Goal: Task Accomplishment & Management: Use online tool/utility

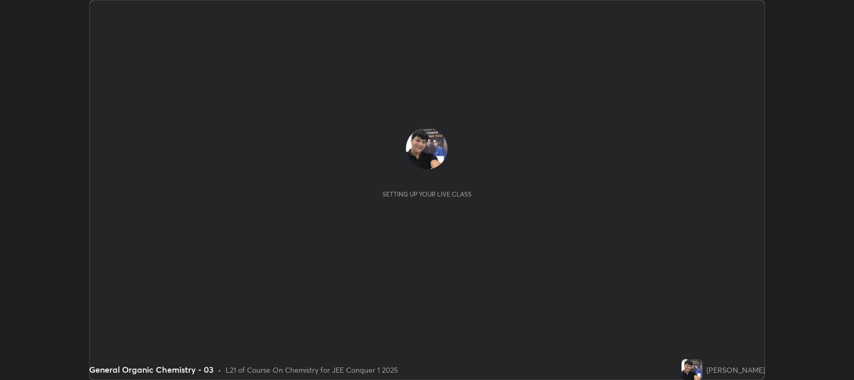
scroll to position [380, 854]
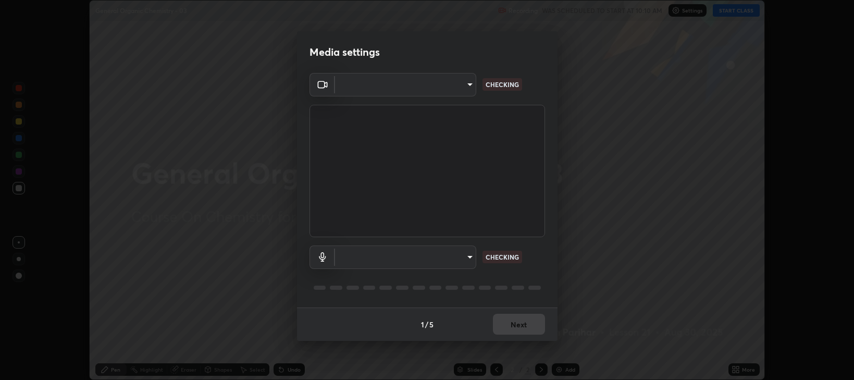
type input "97e3cd23c76f91fb91915eb68de44adfa811e639bdc8ba886a3eb3756a765973"
click at [469, 258] on body "Erase all General Organic Chemistry - 03 Recording WAS SCHEDULED TO START AT 10…" at bounding box center [427, 190] width 854 height 380
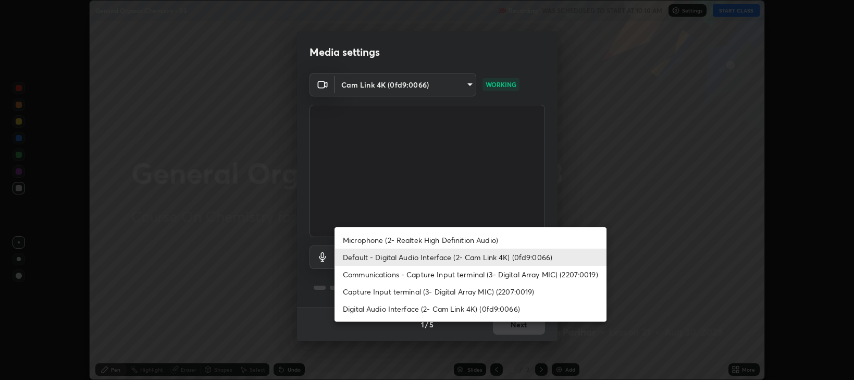
click at [456, 310] on li "Digital Audio Interface (2- Cam Link 4K) (0fd9:0066)" at bounding box center [471, 308] width 272 height 17
type input "7c32d32c81202784a74e4c078136ae025046f54ac4f9c0dc79a604ea3e2f0cca"
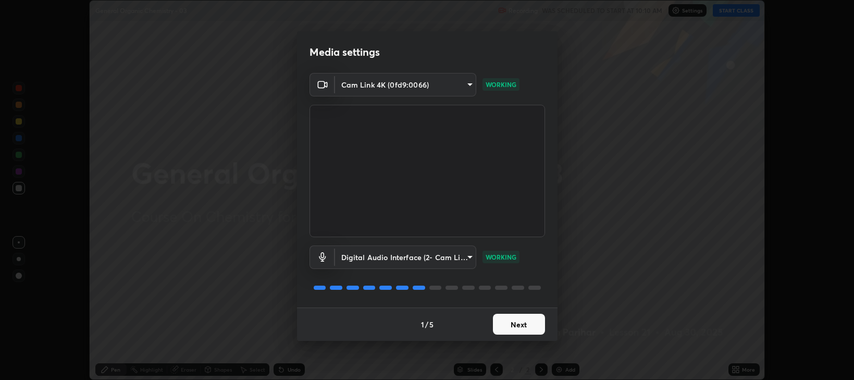
click at [516, 328] on button "Next" at bounding box center [519, 324] width 52 height 21
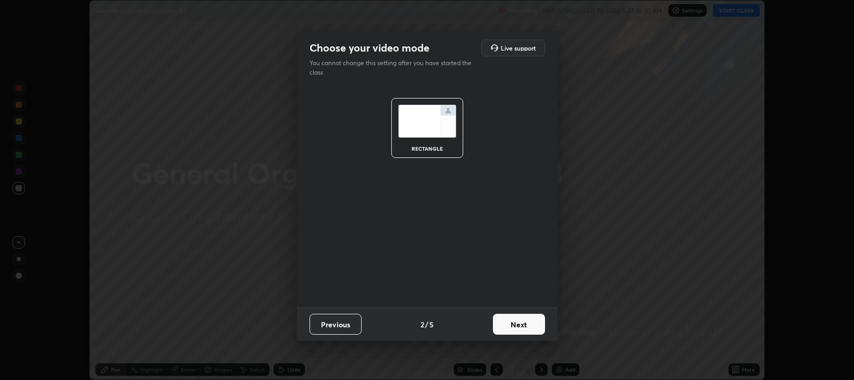
click at [524, 328] on button "Next" at bounding box center [519, 324] width 52 height 21
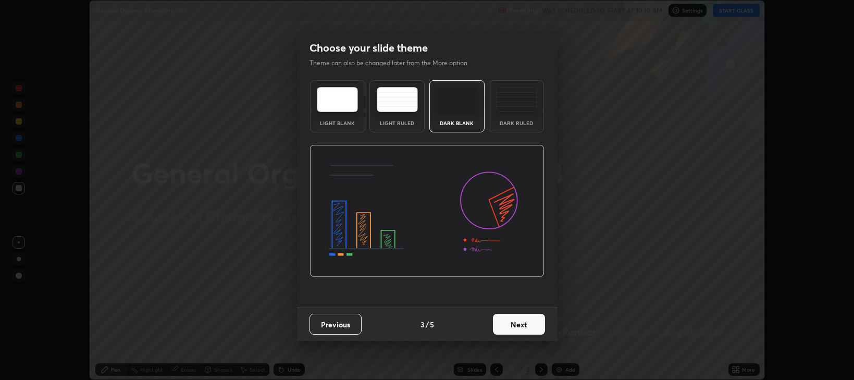
click at [524, 328] on button "Next" at bounding box center [519, 324] width 52 height 21
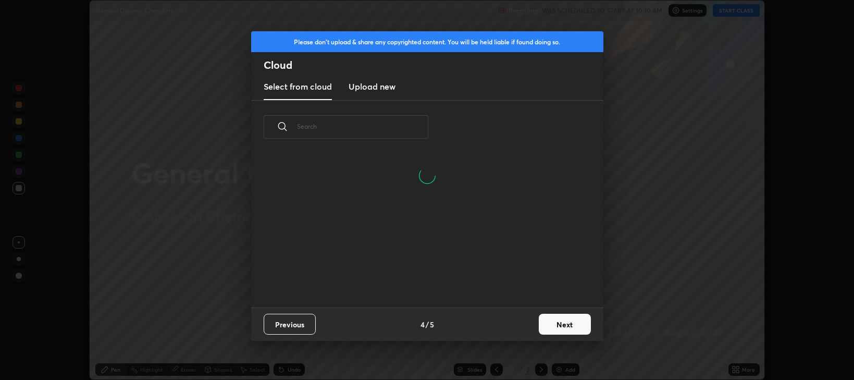
click at [558, 323] on button "Next" at bounding box center [565, 324] width 52 height 21
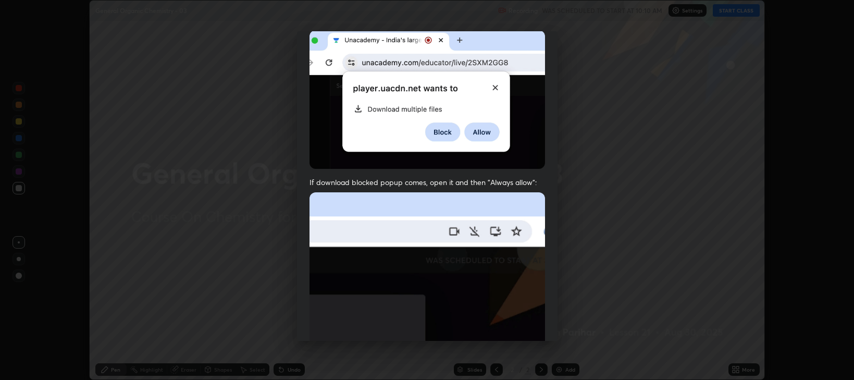
scroll to position [160, 0]
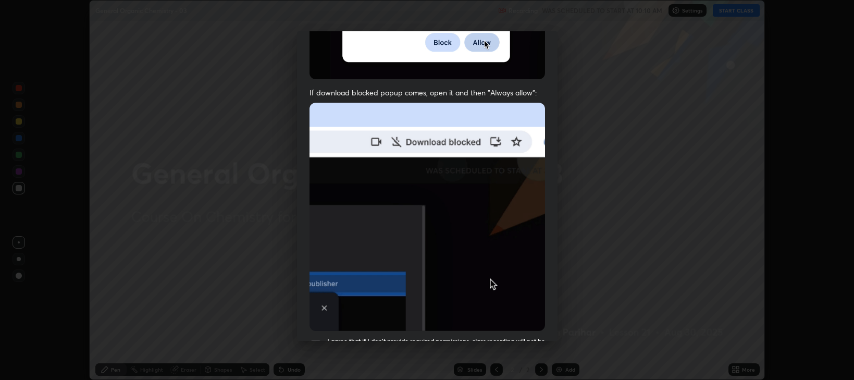
click at [316, 339] on div at bounding box center [316, 345] width 13 height 13
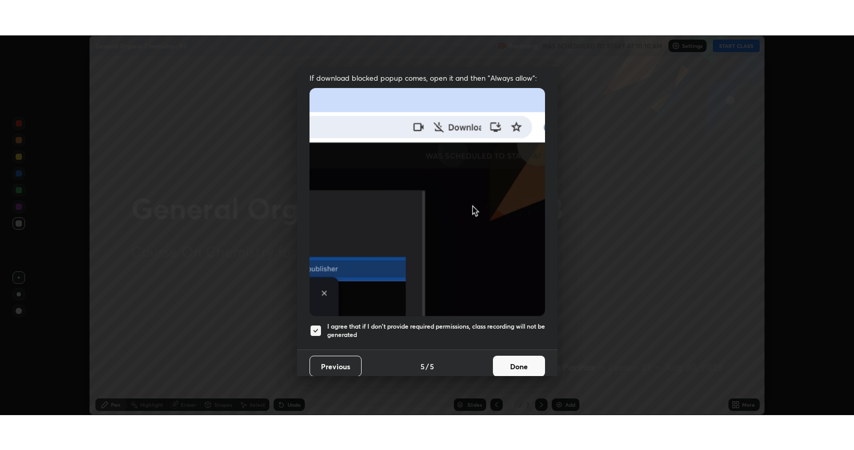
scroll to position [211, 0]
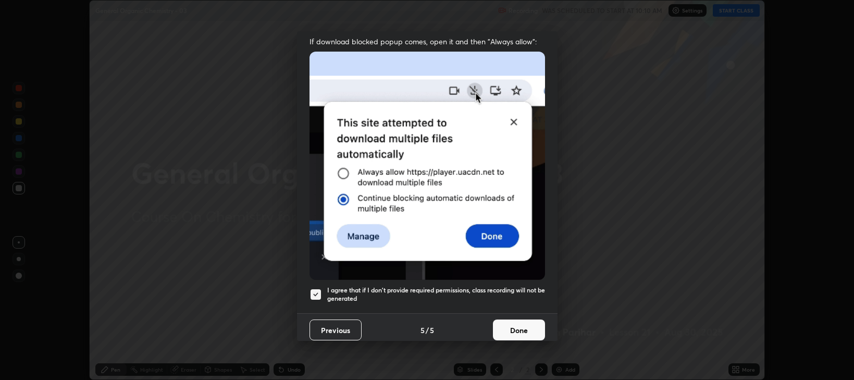
click at [517, 324] on button "Done" at bounding box center [519, 329] width 52 height 21
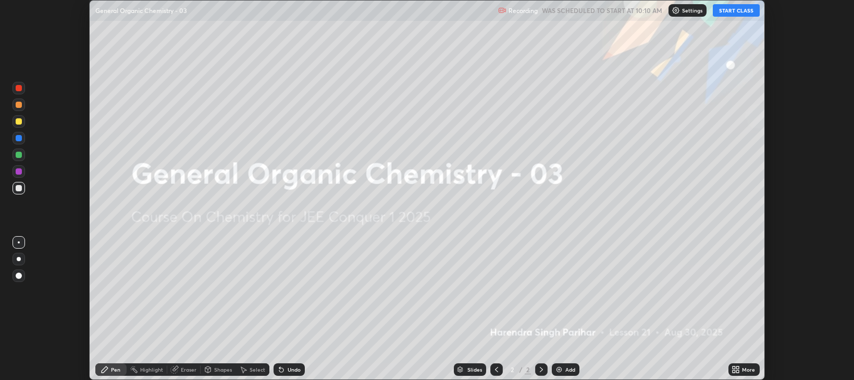
click at [736, 11] on button "START CLASS" at bounding box center [736, 10] width 47 height 13
click at [735, 371] on icon at bounding box center [734, 371] width 3 height 3
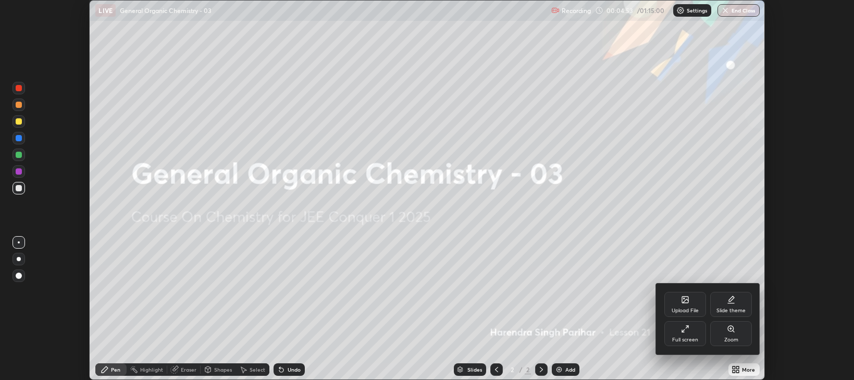
click at [689, 329] on icon at bounding box center [685, 329] width 8 height 8
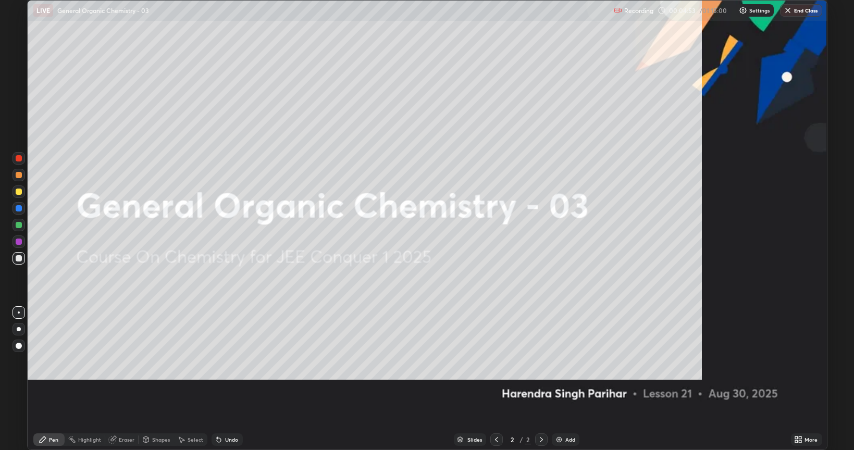
scroll to position [450, 854]
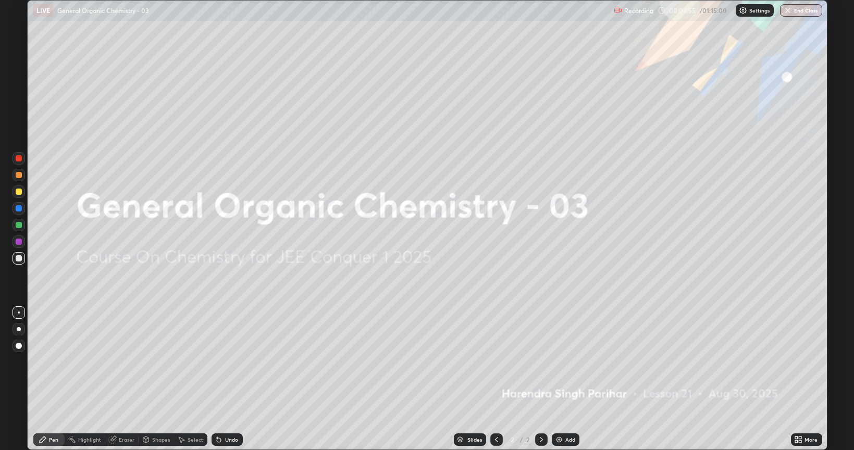
click at [561, 379] on img at bounding box center [559, 440] width 8 height 8
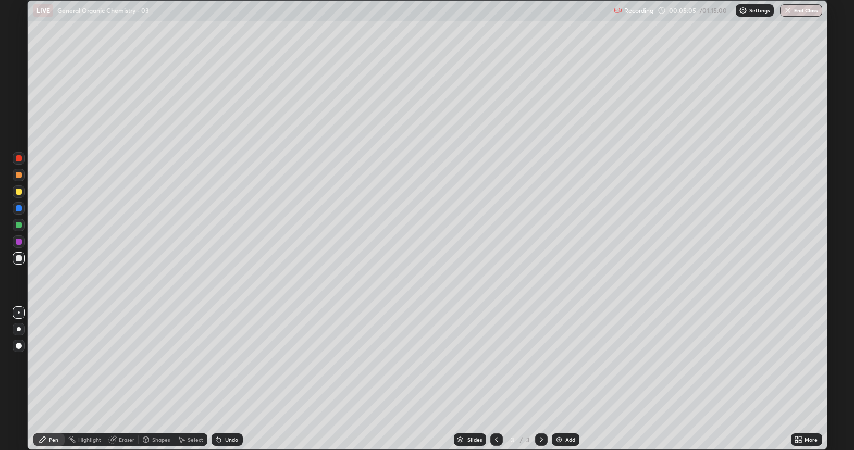
click at [17, 259] on div at bounding box center [19, 258] width 6 height 6
click at [21, 327] on div at bounding box center [19, 329] width 13 height 13
click at [18, 345] on div at bounding box center [19, 346] width 6 height 6
click at [19, 193] on div at bounding box center [19, 192] width 6 height 6
click at [18, 193] on div at bounding box center [19, 192] width 6 height 6
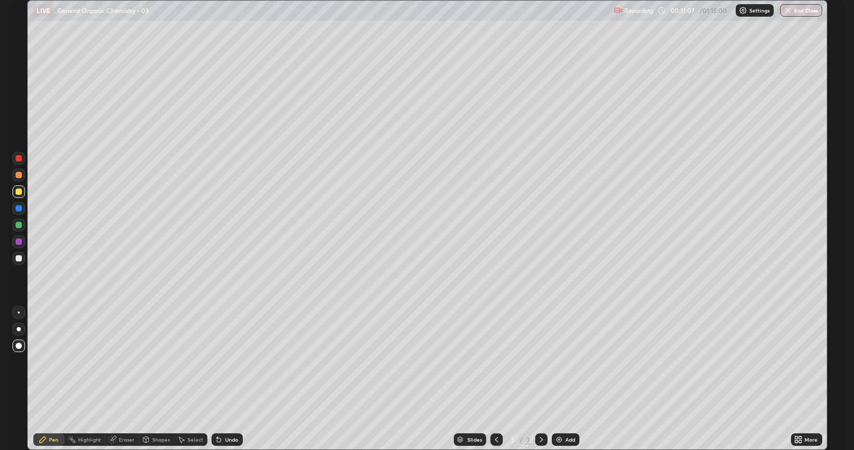
click at [18, 224] on div at bounding box center [19, 225] width 6 height 6
click at [220, 379] on icon at bounding box center [219, 440] width 8 height 8
click at [217, 379] on icon at bounding box center [219, 440] width 4 height 4
click at [557, 379] on img at bounding box center [559, 440] width 8 height 8
click at [19, 258] on div at bounding box center [19, 258] width 6 height 6
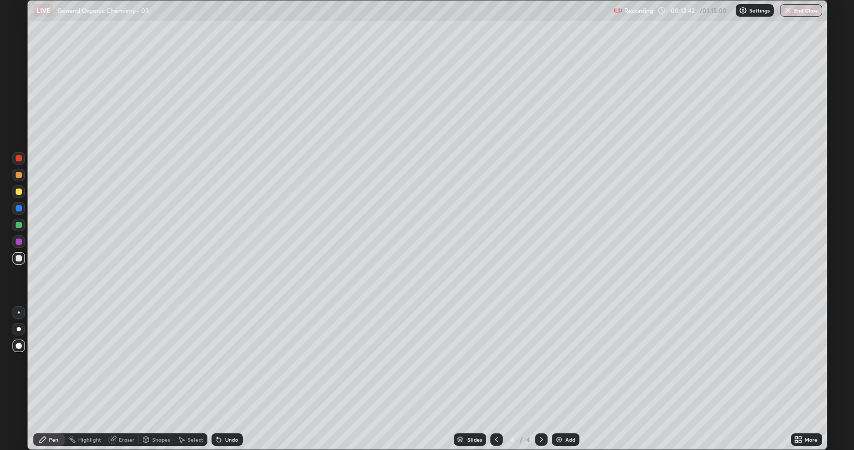
click at [18, 193] on div at bounding box center [19, 192] width 6 height 6
click at [155, 379] on div "Shapes" at bounding box center [156, 440] width 35 height 13
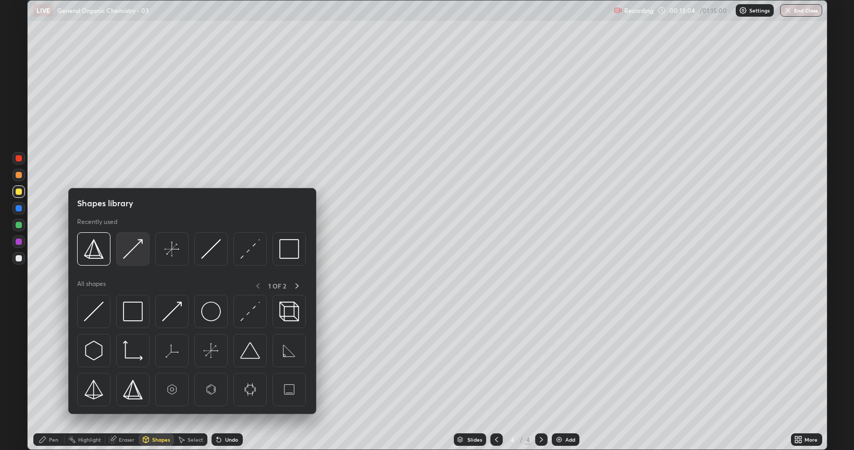
click at [139, 246] on img at bounding box center [133, 249] width 20 height 20
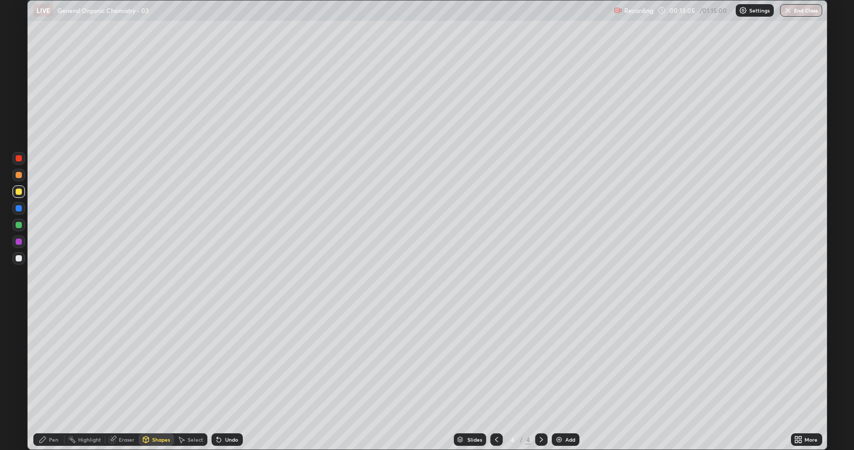
click at [20, 226] on div at bounding box center [19, 225] width 6 height 6
click at [19, 225] on div at bounding box center [19, 225] width 6 height 6
click at [221, 379] on icon at bounding box center [219, 440] width 8 height 8
click at [52, 379] on div "Pen" at bounding box center [53, 439] width 9 height 5
click at [17, 239] on div at bounding box center [19, 242] width 6 height 6
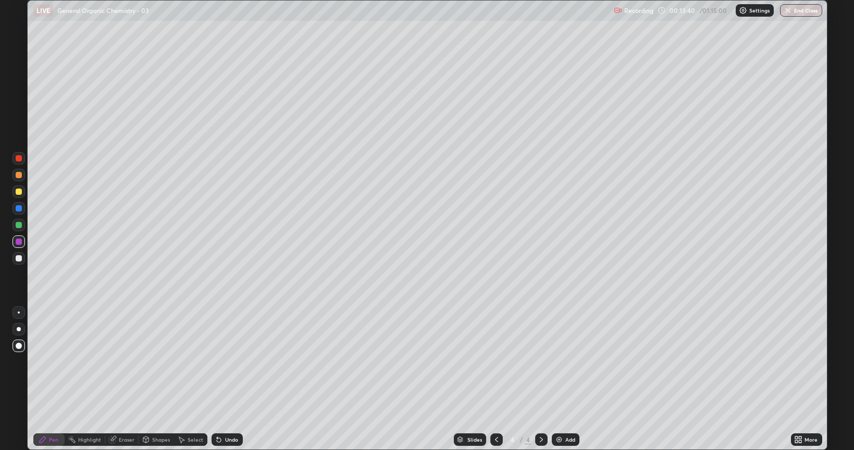
click at [18, 256] on div at bounding box center [19, 258] width 6 height 6
click at [19, 330] on div at bounding box center [19, 329] width 4 height 4
click at [19, 225] on div at bounding box center [19, 225] width 6 height 6
click at [18, 194] on div at bounding box center [19, 192] width 6 height 6
click at [18, 174] on div at bounding box center [19, 175] width 6 height 6
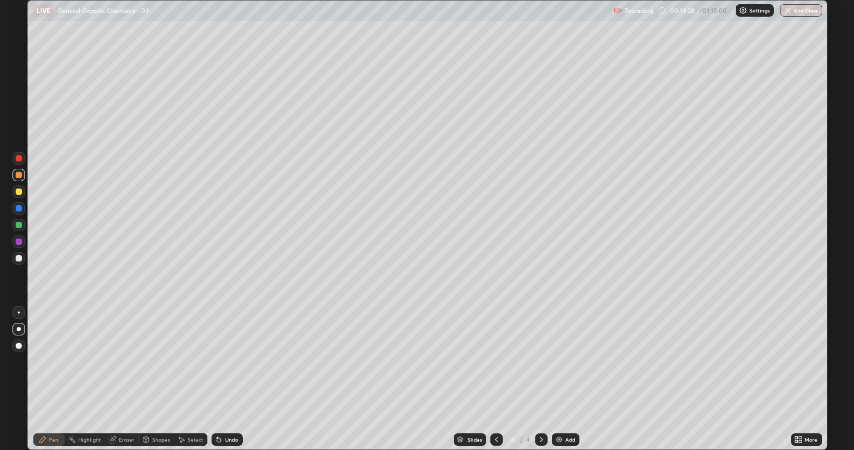
click at [20, 224] on div at bounding box center [19, 225] width 6 height 6
click at [18, 241] on div at bounding box center [19, 242] width 6 height 6
click at [18, 224] on div at bounding box center [19, 225] width 6 height 6
click at [18, 256] on div at bounding box center [19, 258] width 6 height 6
click at [20, 177] on div at bounding box center [19, 175] width 6 height 6
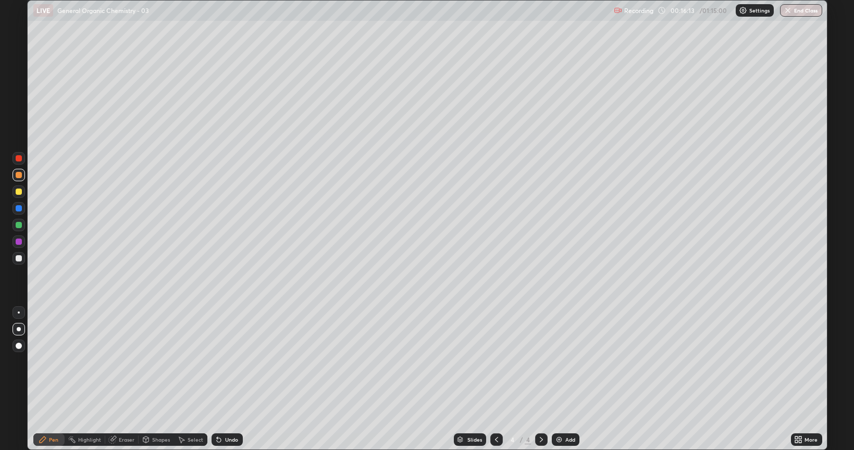
click at [18, 190] on div at bounding box center [19, 192] width 6 height 6
click at [18, 206] on div at bounding box center [19, 208] width 6 height 6
click at [19, 224] on div at bounding box center [19, 225] width 6 height 6
click at [20, 194] on div at bounding box center [19, 192] width 6 height 6
click at [19, 226] on div at bounding box center [19, 225] width 6 height 6
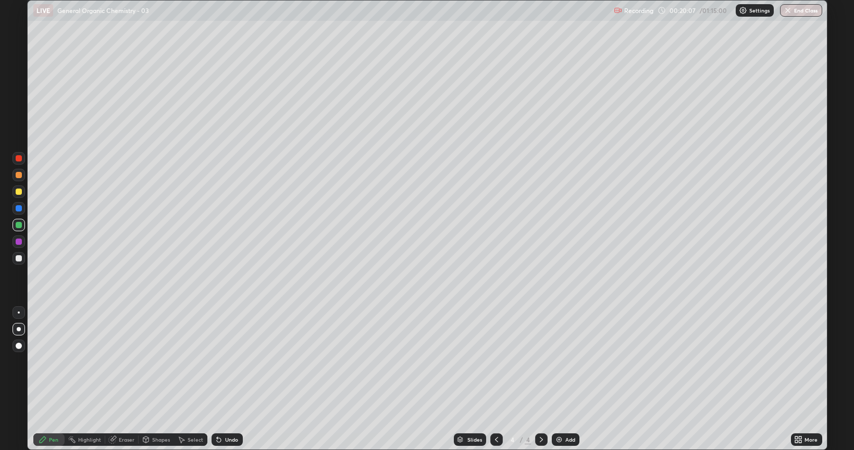
click at [19, 225] on div at bounding box center [19, 225] width 6 height 6
click at [558, 379] on img at bounding box center [559, 440] width 8 height 8
click at [20, 257] on div at bounding box center [19, 258] width 6 height 6
click at [21, 346] on div at bounding box center [19, 346] width 6 height 6
click at [559, 379] on img at bounding box center [559, 440] width 8 height 8
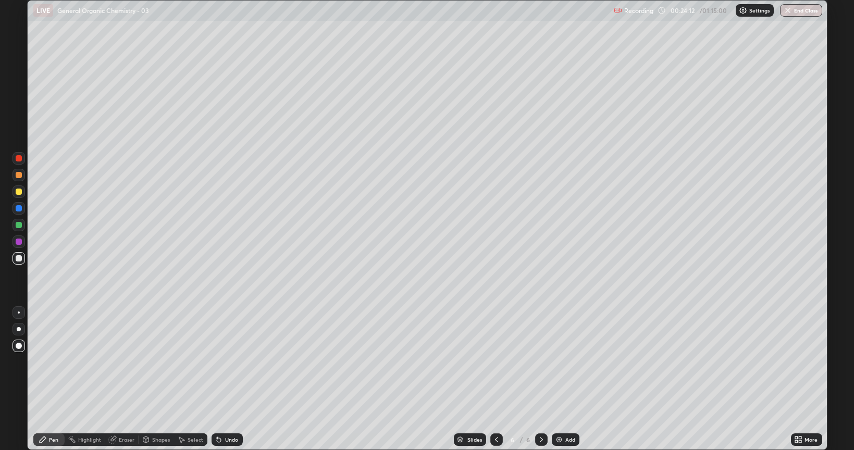
click at [20, 193] on div at bounding box center [19, 192] width 6 height 6
click at [15, 224] on div at bounding box center [19, 225] width 13 height 13
click at [20, 209] on div at bounding box center [19, 208] width 6 height 6
click at [492, 379] on icon at bounding box center [496, 440] width 8 height 8
click at [557, 379] on img at bounding box center [559, 440] width 8 height 8
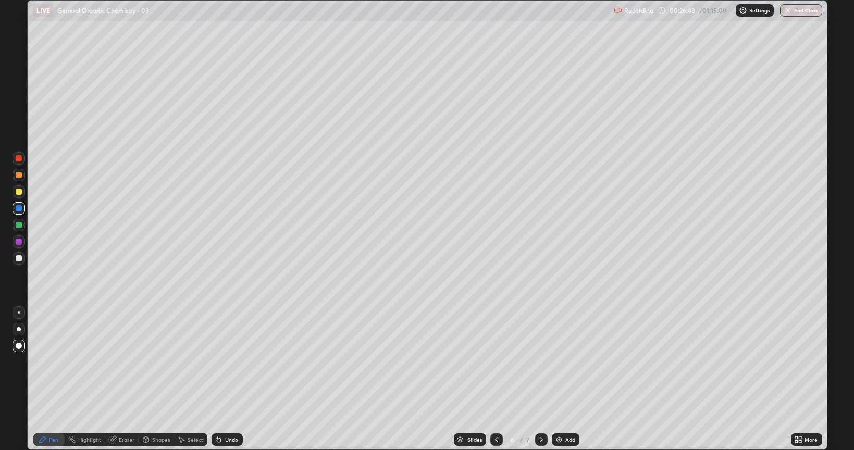
click at [20, 260] on div at bounding box center [19, 258] width 6 height 6
click at [19, 193] on div at bounding box center [19, 192] width 6 height 6
click at [563, 379] on div "Add" at bounding box center [566, 440] width 28 height 13
click at [18, 261] on div at bounding box center [19, 258] width 6 height 6
click at [18, 191] on div at bounding box center [19, 192] width 6 height 6
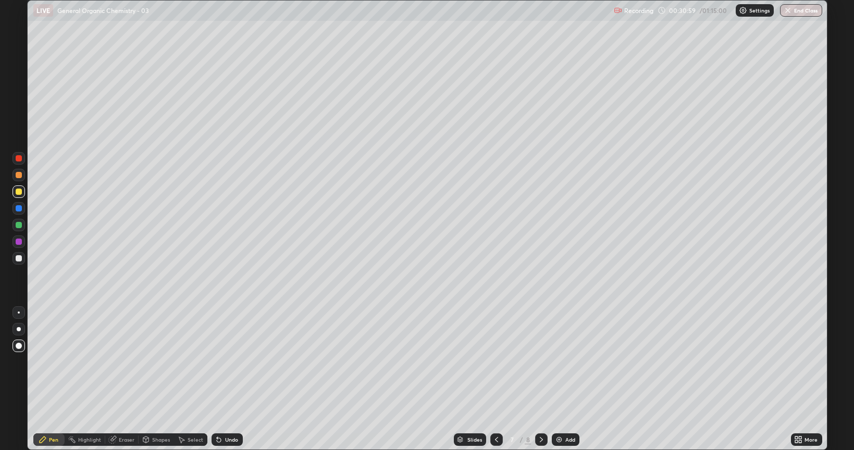
click at [18, 223] on div at bounding box center [19, 225] width 6 height 6
click at [20, 211] on div at bounding box center [19, 208] width 6 height 6
click at [18, 226] on div at bounding box center [19, 225] width 6 height 6
click at [160, 379] on div "Shapes" at bounding box center [161, 439] width 18 height 5
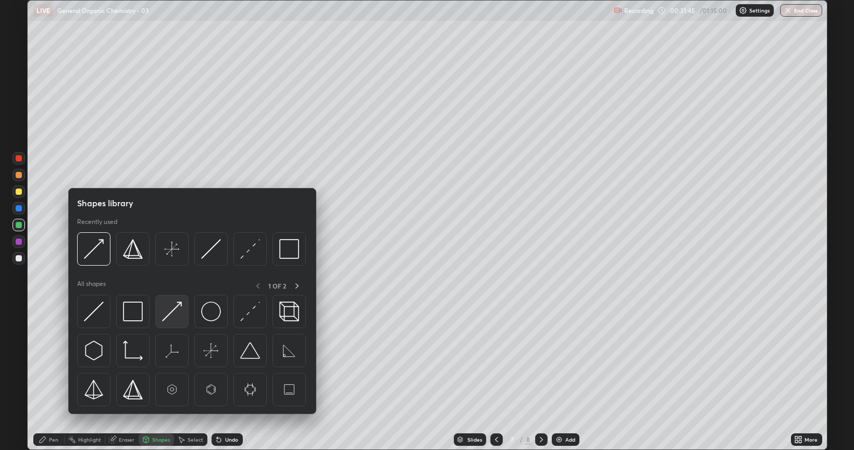
click at [170, 311] on img at bounding box center [172, 312] width 20 height 20
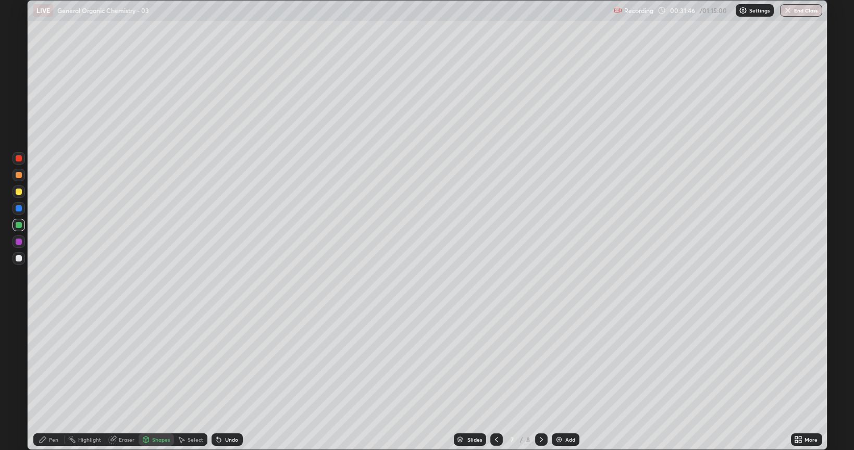
click at [16, 173] on div at bounding box center [19, 175] width 6 height 6
click at [18, 209] on div at bounding box center [19, 208] width 6 height 6
click at [51, 379] on div "Pen" at bounding box center [53, 439] width 9 height 5
click at [20, 257] on div at bounding box center [19, 258] width 6 height 6
click at [18, 224] on div at bounding box center [19, 225] width 6 height 6
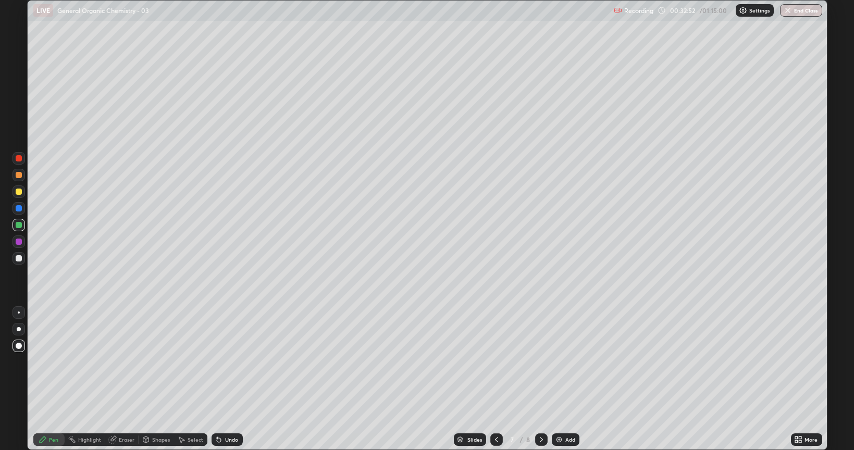
click at [19, 242] on div at bounding box center [19, 242] width 6 height 6
click at [158, 379] on div "Shapes" at bounding box center [161, 439] width 18 height 5
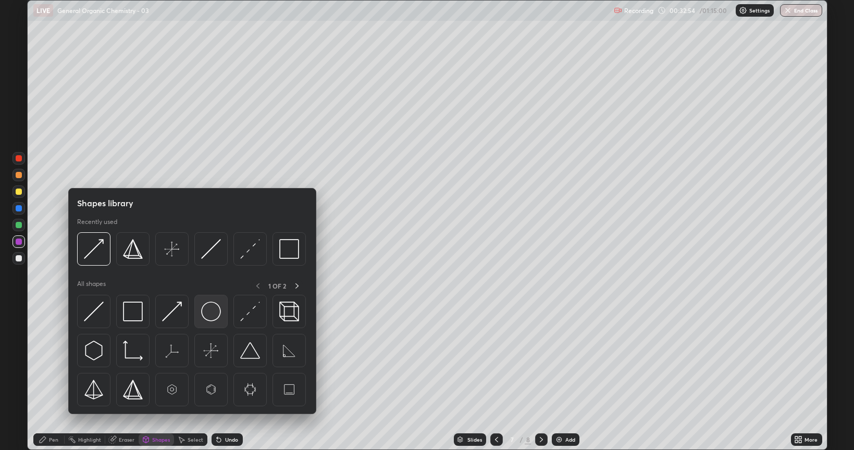
click at [211, 309] on img at bounding box center [211, 312] width 20 height 20
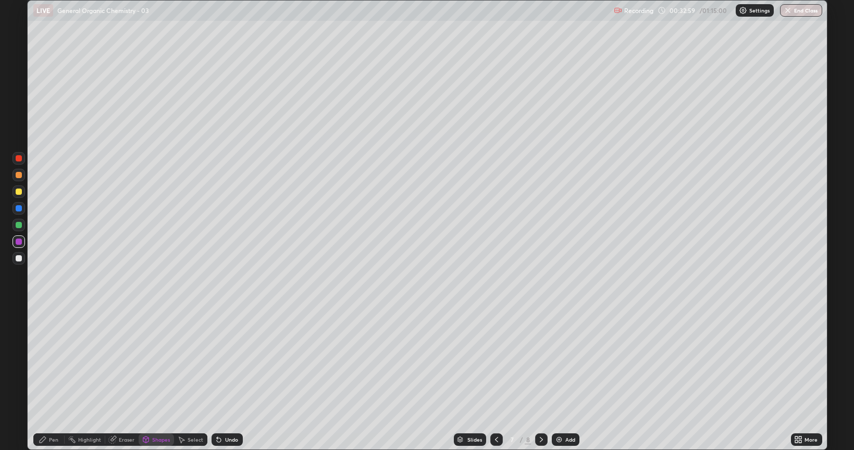
click at [17, 208] on div at bounding box center [19, 208] width 6 height 6
click at [16, 174] on div at bounding box center [19, 175] width 6 height 6
click at [54, 379] on div "Pen" at bounding box center [53, 439] width 9 height 5
click at [13, 192] on div at bounding box center [19, 192] width 13 height 13
click at [17, 159] on div at bounding box center [19, 158] width 6 height 6
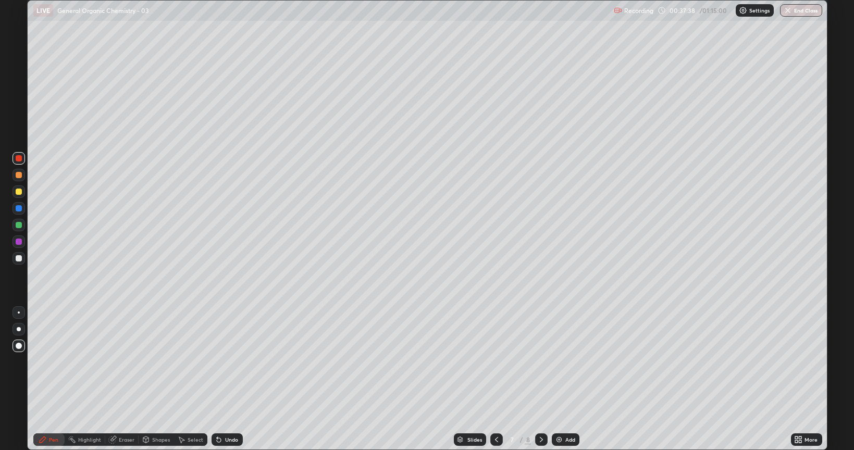
click at [19, 257] on div at bounding box center [19, 258] width 6 height 6
click at [557, 379] on img at bounding box center [559, 440] width 8 height 8
click at [152, 379] on div "Shapes" at bounding box center [161, 439] width 18 height 5
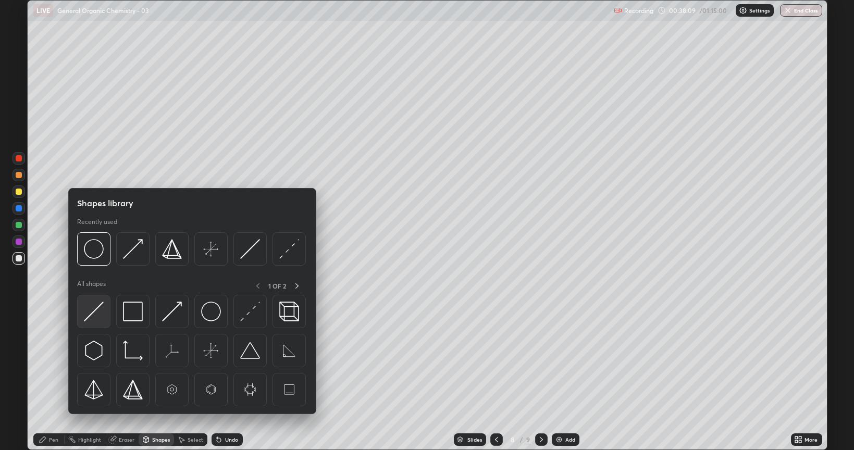
click at [96, 307] on img at bounding box center [94, 312] width 20 height 20
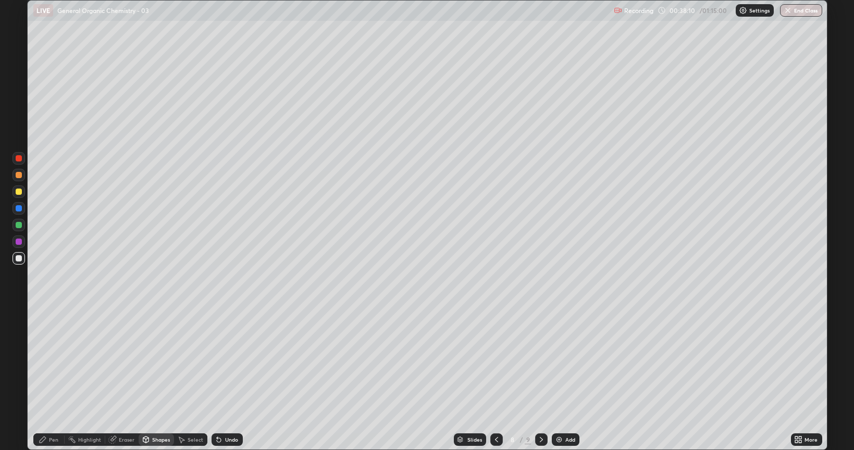
click at [21, 225] on div at bounding box center [19, 225] width 6 height 6
click at [18, 191] on div at bounding box center [19, 192] width 6 height 6
click at [53, 379] on div "Pen" at bounding box center [53, 439] width 9 height 5
click at [162, 379] on div "Shapes" at bounding box center [161, 439] width 18 height 5
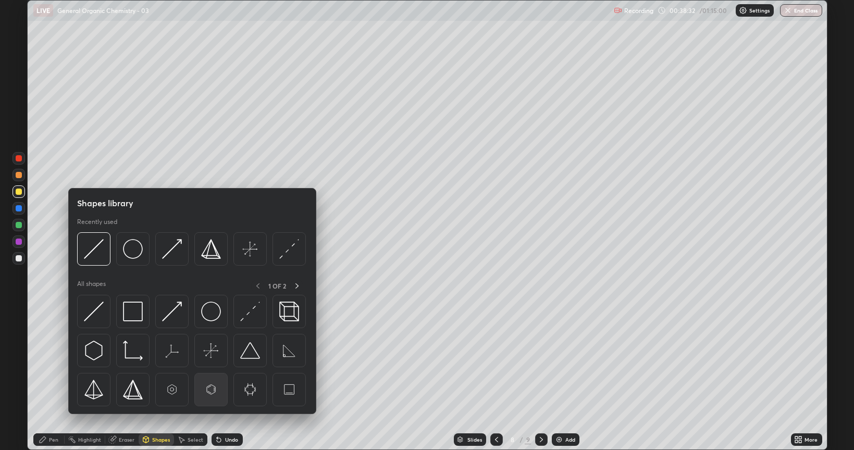
click at [211, 379] on img at bounding box center [211, 390] width 20 height 20
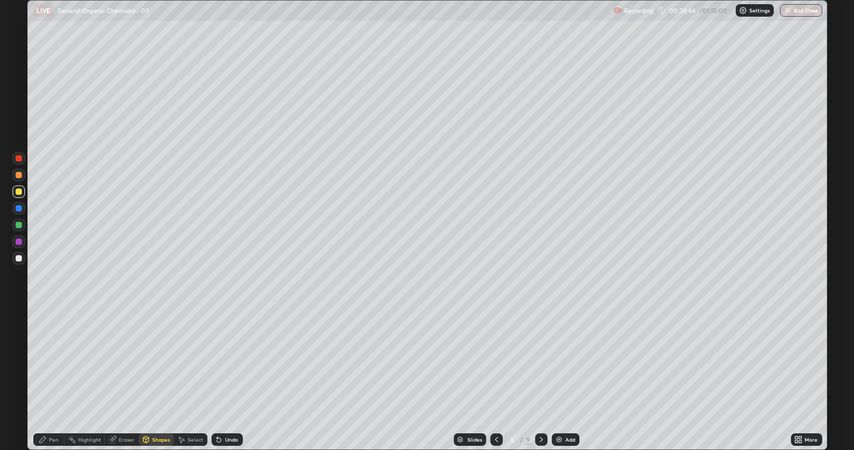
click at [18, 257] on div at bounding box center [19, 258] width 6 height 6
click at [20, 226] on div at bounding box center [19, 225] width 6 height 6
click at [51, 379] on div "Pen" at bounding box center [53, 439] width 9 height 5
click at [18, 329] on div at bounding box center [19, 329] width 4 height 4
click at [19, 175] on div at bounding box center [19, 175] width 6 height 6
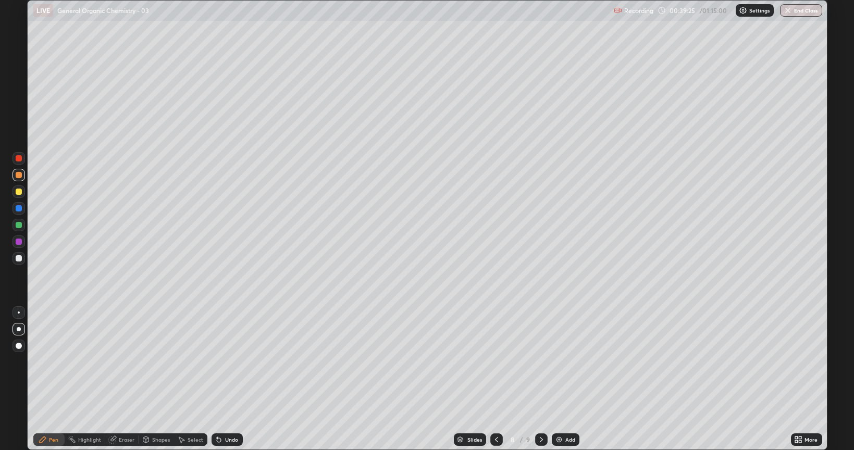
click at [17, 225] on div at bounding box center [19, 225] width 6 height 6
click at [19, 208] on div at bounding box center [19, 208] width 6 height 6
click at [21, 240] on div at bounding box center [19, 242] width 6 height 6
click at [20, 208] on div at bounding box center [19, 208] width 6 height 6
click at [18, 258] on div at bounding box center [19, 258] width 6 height 6
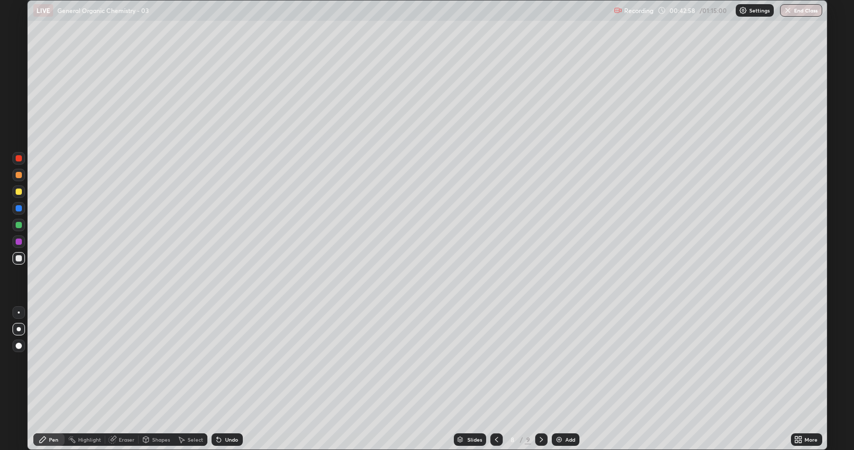
click at [18, 225] on div at bounding box center [19, 225] width 6 height 6
click at [19, 256] on div at bounding box center [19, 258] width 6 height 6
click at [18, 225] on div at bounding box center [19, 225] width 6 height 6
click at [20, 243] on div at bounding box center [19, 242] width 6 height 6
click at [18, 209] on div at bounding box center [19, 208] width 6 height 6
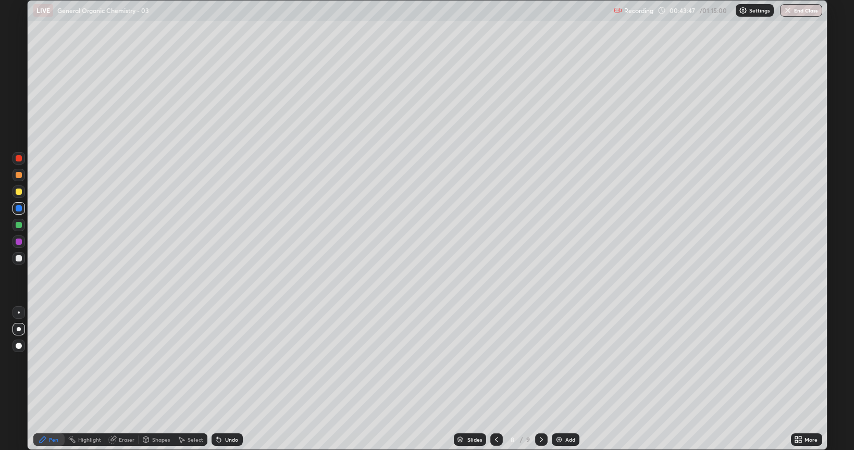
click at [18, 242] on div at bounding box center [19, 242] width 6 height 6
click at [19, 261] on div at bounding box center [19, 258] width 6 height 6
click at [18, 207] on div at bounding box center [19, 208] width 6 height 6
click at [18, 193] on div at bounding box center [19, 192] width 6 height 6
click at [17, 261] on div at bounding box center [19, 258] width 6 height 6
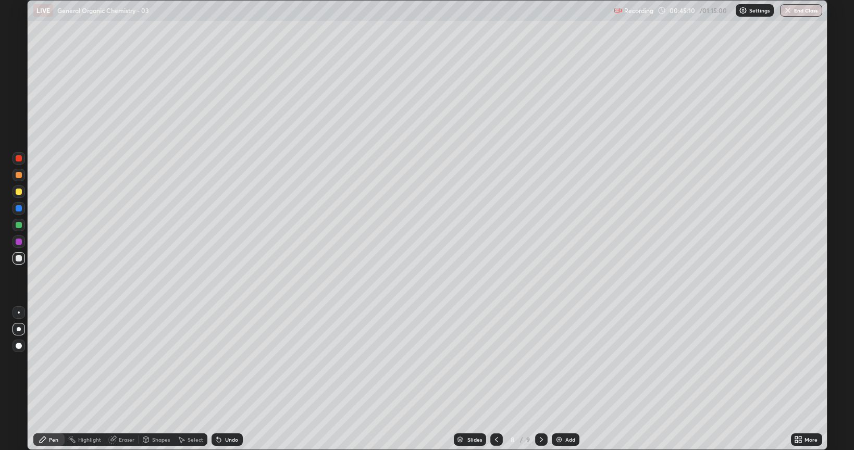
click at [18, 175] on div at bounding box center [19, 175] width 6 height 6
click at [15, 190] on div at bounding box center [19, 192] width 13 height 13
click at [17, 225] on div at bounding box center [19, 225] width 6 height 6
click at [560, 379] on img at bounding box center [559, 440] width 8 height 8
click at [19, 342] on div at bounding box center [19, 346] width 13 height 13
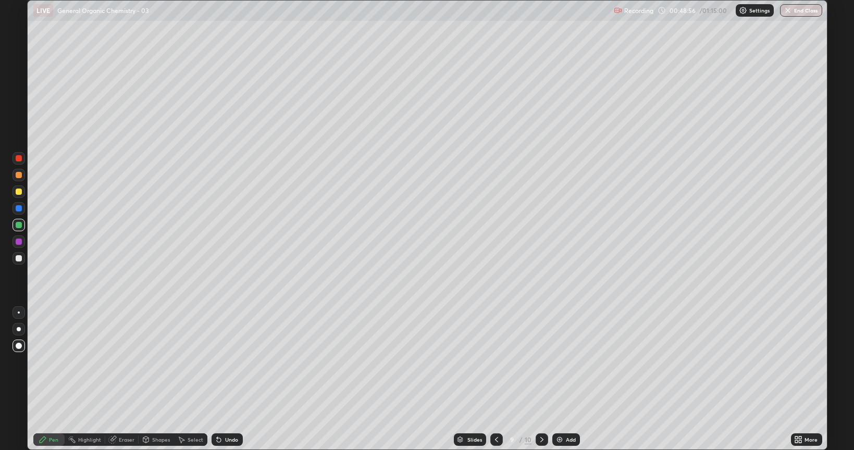
click at [17, 256] on div at bounding box center [19, 258] width 6 height 6
click at [161, 379] on div "Shapes" at bounding box center [161, 439] width 18 height 5
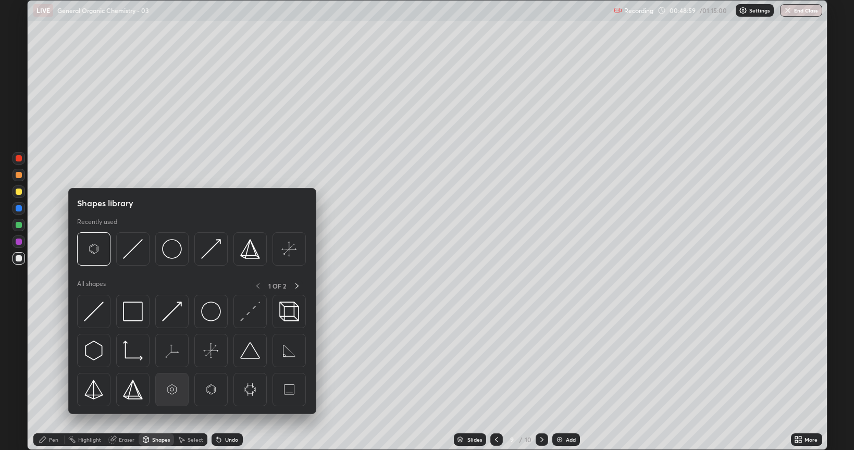
click at [174, 379] on img at bounding box center [172, 390] width 20 height 20
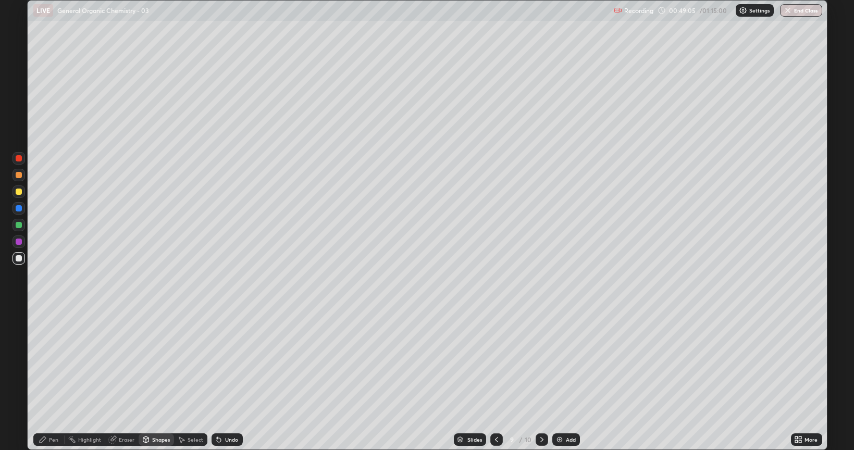
click at [51, 379] on div "Pen" at bounding box center [53, 439] width 9 height 5
click at [18, 190] on div at bounding box center [19, 192] width 6 height 6
click at [18, 226] on div at bounding box center [19, 225] width 6 height 6
click at [560, 379] on img at bounding box center [560, 440] width 8 height 8
click at [162, 379] on div "Shapes" at bounding box center [161, 439] width 18 height 5
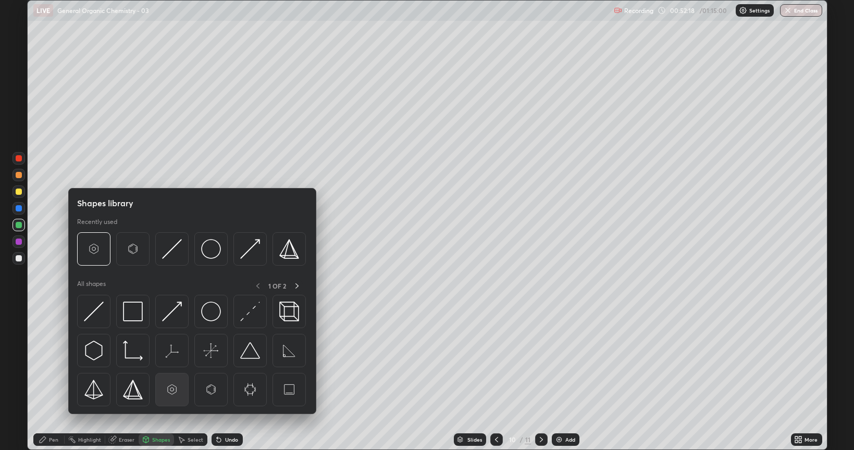
click at [172, 379] on img at bounding box center [172, 390] width 20 height 20
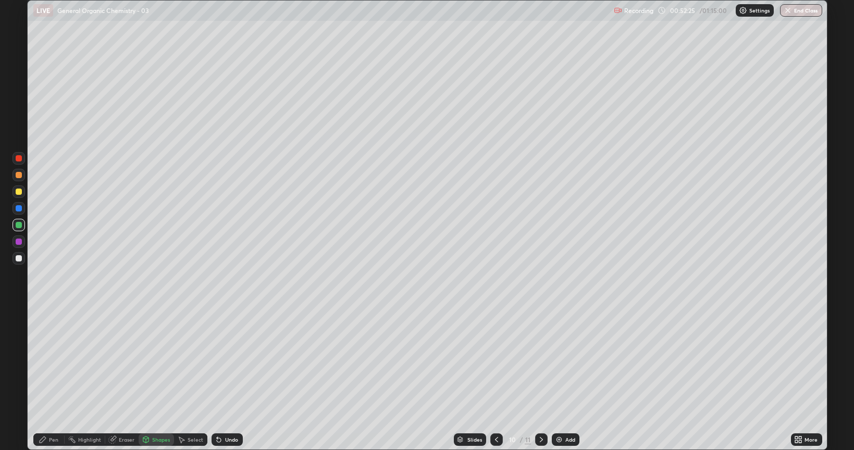
click at [53, 379] on div "Pen" at bounding box center [48, 440] width 31 height 13
click at [20, 256] on div at bounding box center [19, 258] width 6 height 6
click at [17, 192] on div at bounding box center [19, 192] width 6 height 6
click at [557, 379] on img at bounding box center [559, 440] width 8 height 8
click at [153, 379] on div "Shapes" at bounding box center [161, 439] width 18 height 5
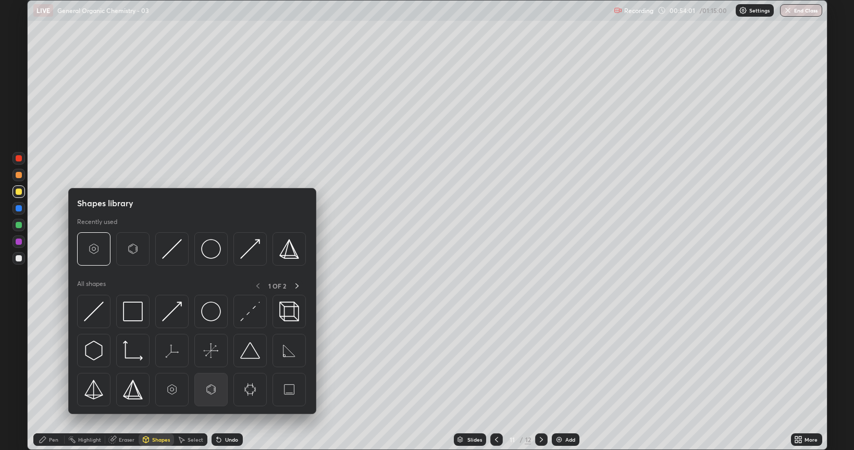
click at [212, 379] on img at bounding box center [211, 390] width 20 height 20
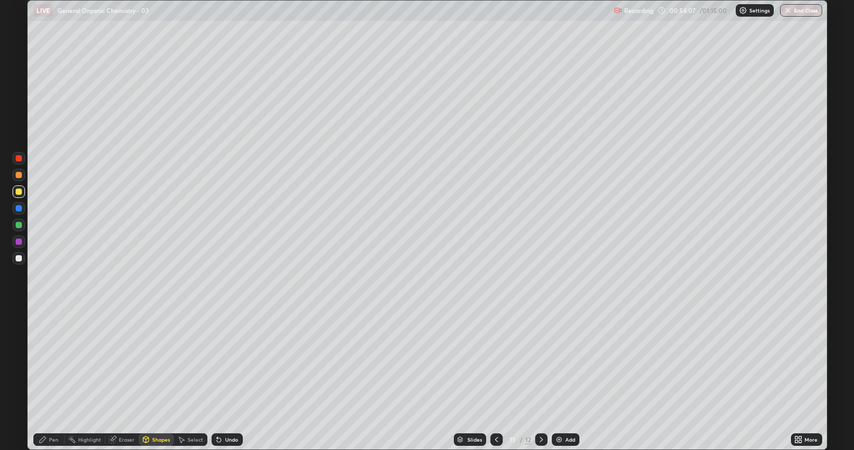
click at [52, 379] on div "Pen" at bounding box center [53, 439] width 9 height 5
click at [20, 258] on div at bounding box center [19, 258] width 6 height 6
click at [18, 227] on div at bounding box center [19, 225] width 6 height 6
click at [16, 177] on div at bounding box center [19, 175] width 6 height 6
click at [556, 379] on img at bounding box center [559, 440] width 8 height 8
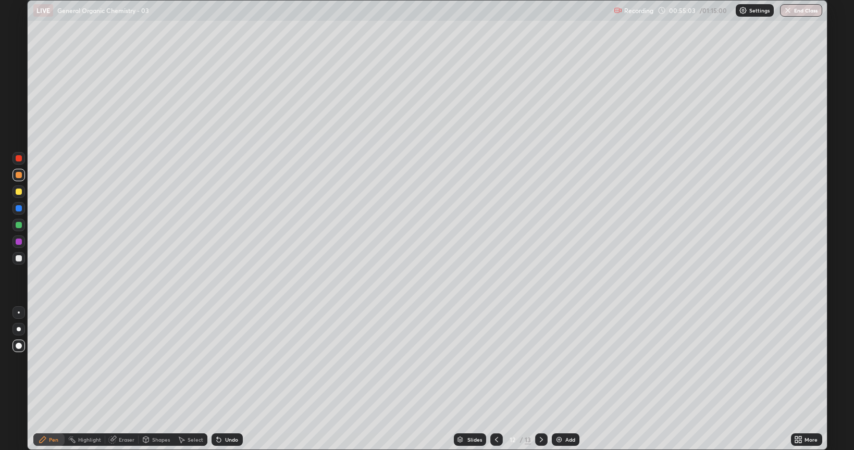
click at [20, 259] on div at bounding box center [19, 258] width 6 height 6
click at [158, 379] on div "Shapes" at bounding box center [161, 439] width 18 height 5
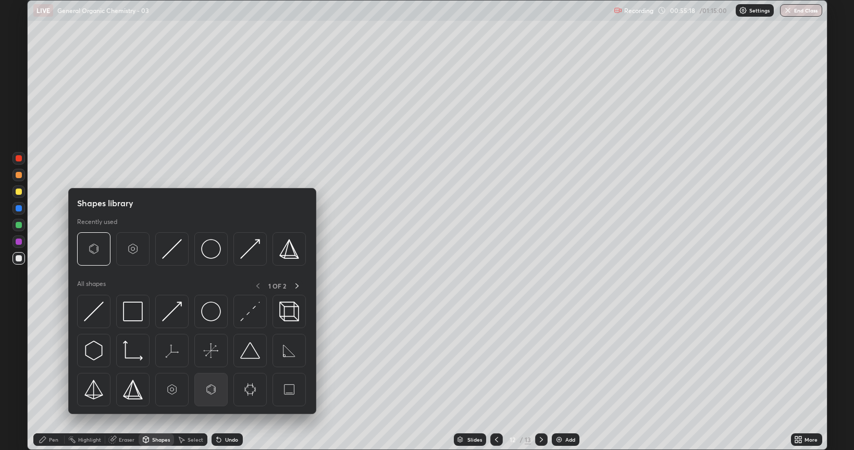
click at [212, 379] on img at bounding box center [211, 390] width 20 height 20
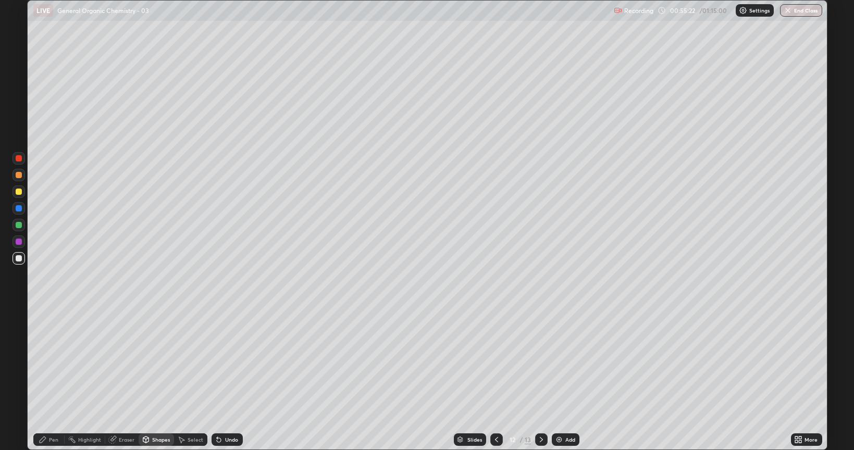
click at [49, 379] on div "Pen" at bounding box center [53, 439] width 9 height 5
click at [16, 223] on div at bounding box center [19, 225] width 6 height 6
click at [16, 195] on div at bounding box center [19, 192] width 13 height 13
click at [559, 379] on img at bounding box center [559, 440] width 8 height 8
click at [17, 259] on div at bounding box center [19, 258] width 6 height 6
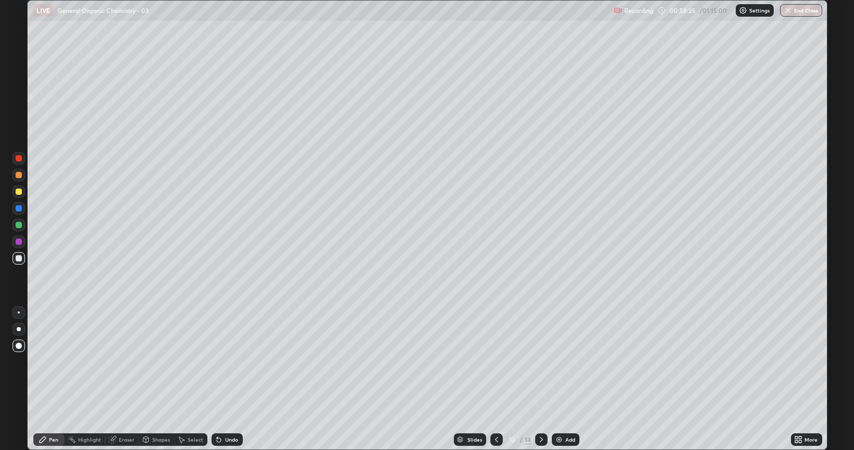
click at [496, 379] on icon at bounding box center [496, 440] width 8 height 8
click at [541, 379] on icon at bounding box center [541, 440] width 8 height 8
click at [162, 379] on div "Shapes" at bounding box center [161, 439] width 18 height 5
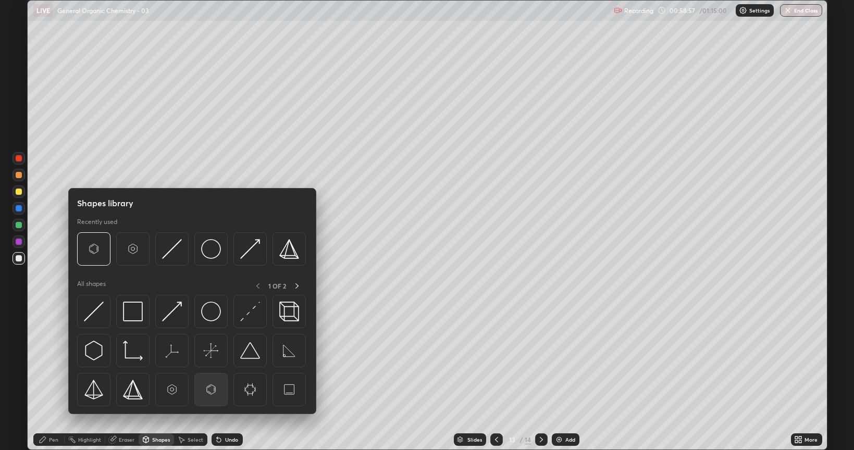
click at [210, 379] on img at bounding box center [211, 390] width 20 height 20
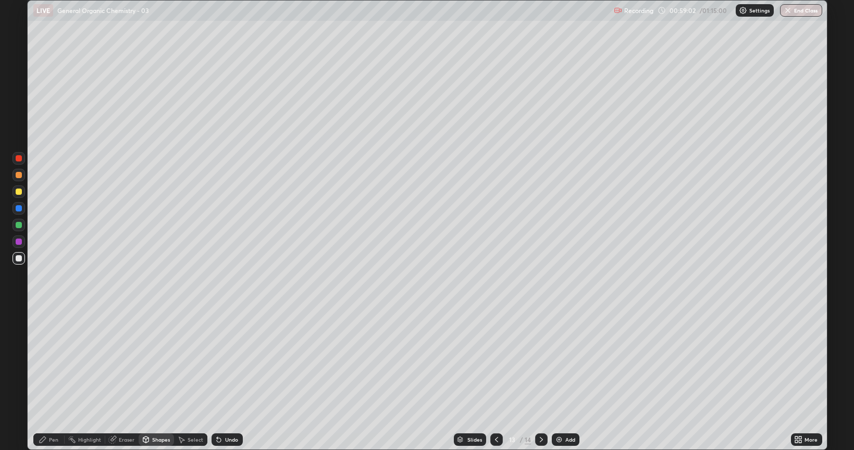
click at [46, 379] on icon at bounding box center [43, 440] width 8 height 8
click at [17, 190] on div at bounding box center [19, 192] width 6 height 6
click at [220, 379] on icon at bounding box center [219, 440] width 8 height 8
click at [218, 379] on icon at bounding box center [219, 440] width 4 height 4
click at [18, 242] on div at bounding box center [19, 242] width 6 height 6
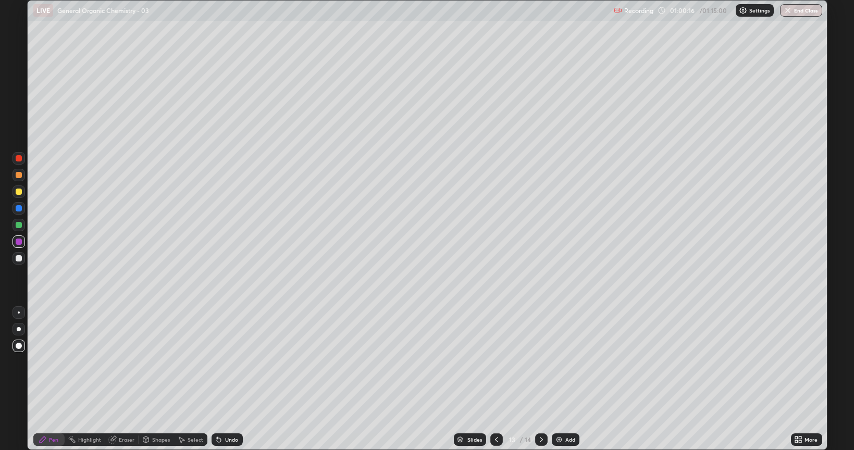
click at [17, 226] on div at bounding box center [19, 225] width 6 height 6
click at [160, 379] on div "Shapes" at bounding box center [161, 439] width 18 height 5
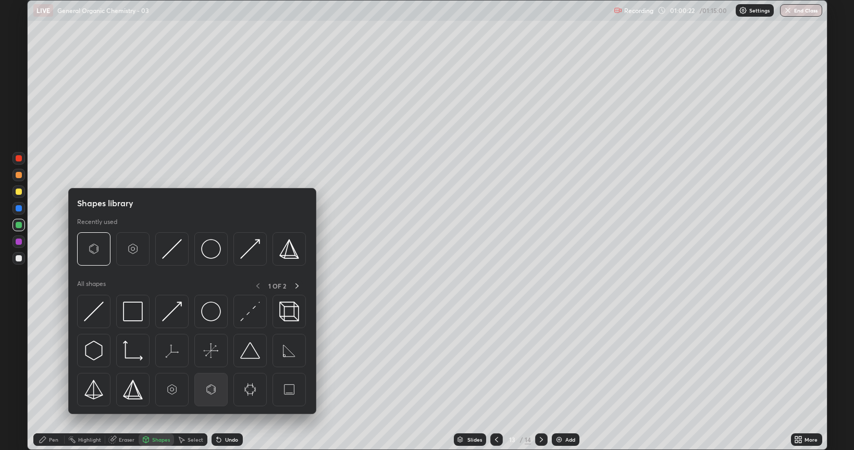
click at [212, 379] on img at bounding box center [211, 390] width 20 height 20
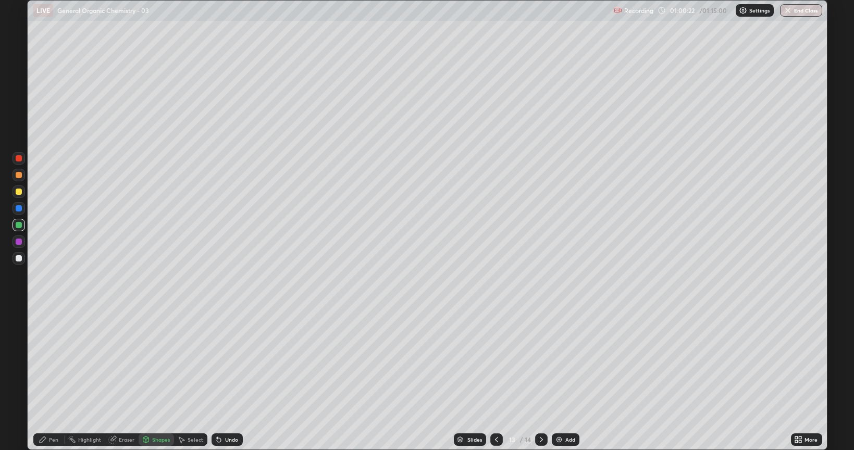
click at [19, 242] on div at bounding box center [19, 242] width 6 height 6
click at [55, 379] on div "Pen" at bounding box center [48, 440] width 31 height 13
click at [20, 259] on div at bounding box center [19, 258] width 6 height 6
click at [20, 225] on div at bounding box center [19, 225] width 6 height 6
click at [17, 175] on div at bounding box center [19, 175] width 6 height 6
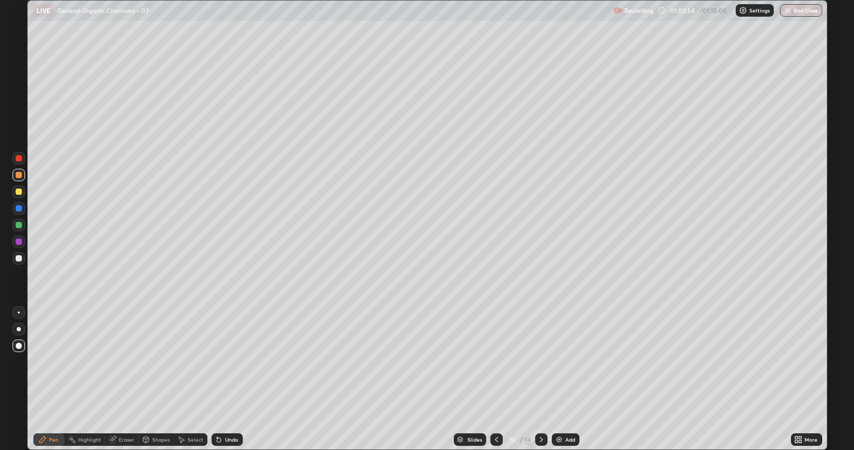
click at [557, 379] on img at bounding box center [559, 440] width 8 height 8
click at [20, 258] on div at bounding box center [19, 258] width 6 height 6
click at [20, 227] on div at bounding box center [19, 225] width 6 height 6
click at [21, 241] on div at bounding box center [19, 242] width 6 height 6
click at [21, 194] on div at bounding box center [19, 192] width 13 height 13
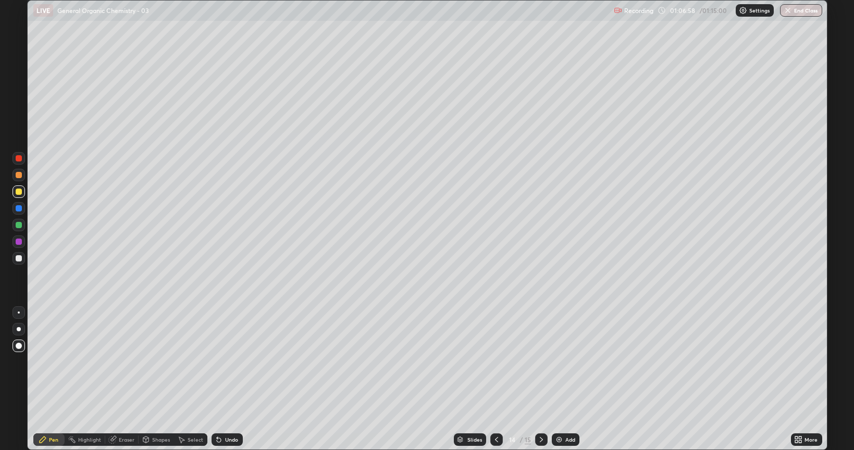
click at [19, 227] on div at bounding box center [19, 225] width 6 height 6
click at [22, 176] on div at bounding box center [19, 175] width 13 height 13
click at [217, 379] on icon at bounding box center [219, 440] width 4 height 4
click at [218, 379] on icon at bounding box center [219, 440] width 4 height 4
click at [217, 379] on icon at bounding box center [219, 440] width 4 height 4
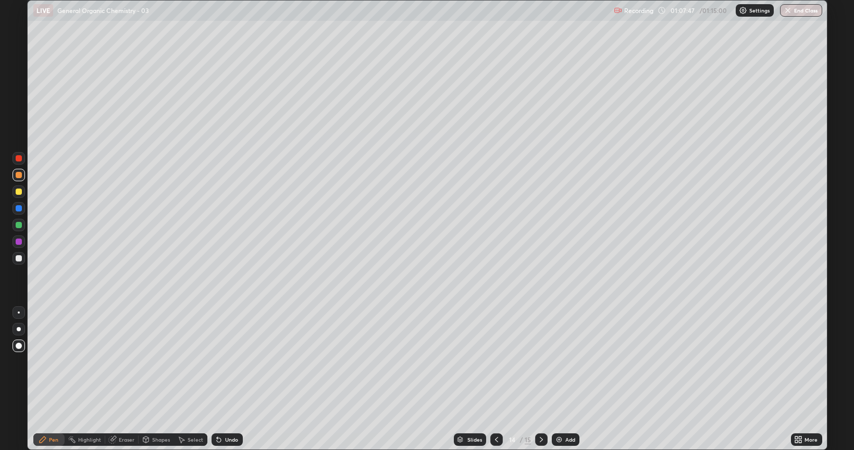
click at [218, 379] on icon at bounding box center [219, 440] width 4 height 4
click at [557, 379] on img at bounding box center [559, 440] width 8 height 8
click at [19, 260] on div at bounding box center [19, 258] width 6 height 6
click at [20, 227] on div at bounding box center [19, 225] width 6 height 6
click at [17, 191] on div at bounding box center [19, 192] width 6 height 6
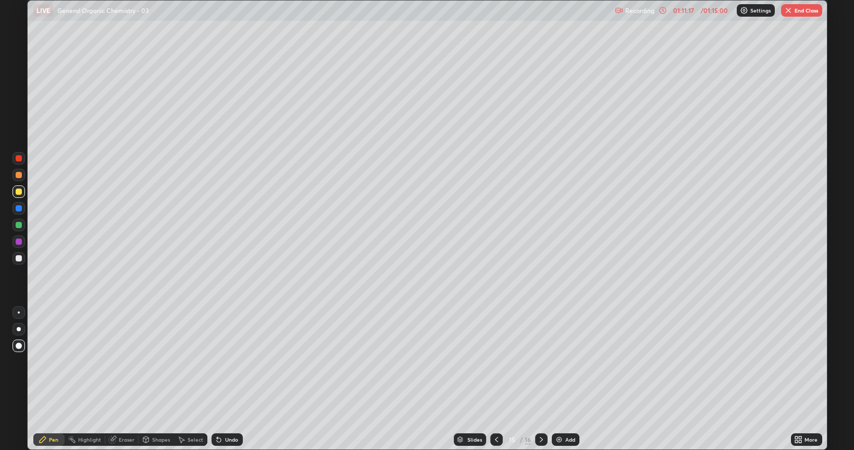
click at [20, 259] on div at bounding box center [19, 258] width 6 height 6
click at [20, 227] on div at bounding box center [19, 225] width 6 height 6
click at [555, 379] on img at bounding box center [559, 440] width 8 height 8
click at [19, 261] on div at bounding box center [19, 258] width 6 height 6
click at [495, 379] on icon at bounding box center [496, 439] width 3 height 5
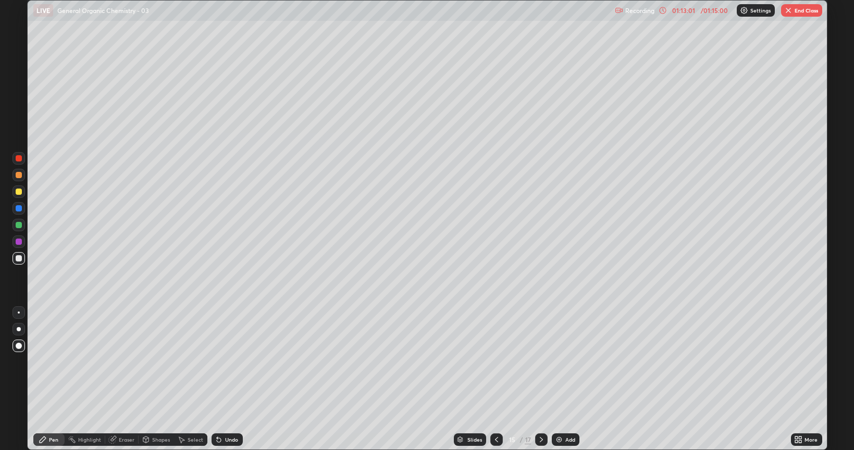
click at [559, 379] on img at bounding box center [559, 440] width 8 height 8
click at [17, 257] on div at bounding box center [19, 258] width 6 height 6
click at [19, 226] on div at bounding box center [19, 225] width 6 height 6
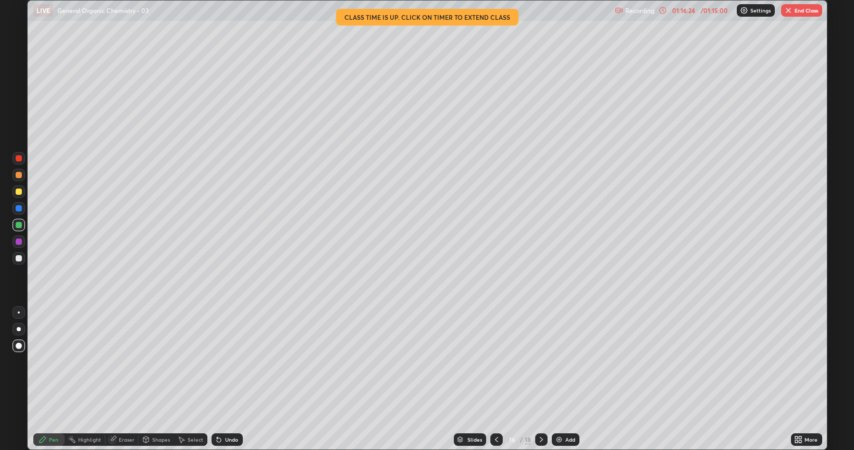
click at [791, 14] on img "button" at bounding box center [788, 10] width 8 height 8
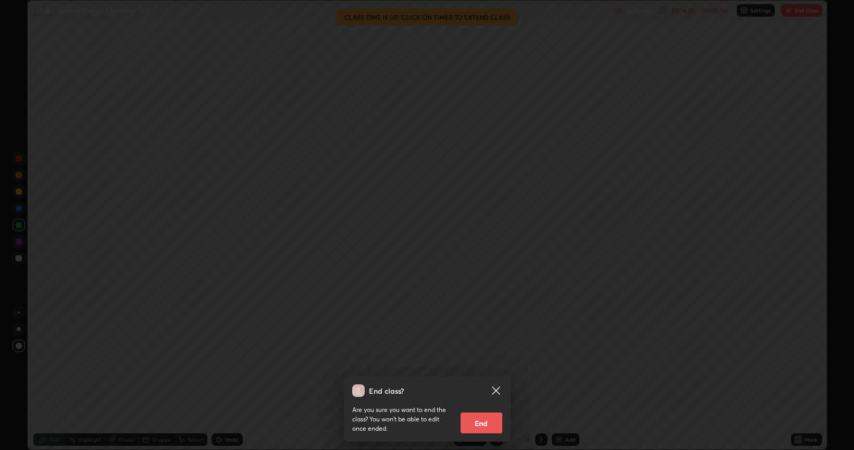
click at [494, 379] on button "End" at bounding box center [482, 423] width 42 height 21
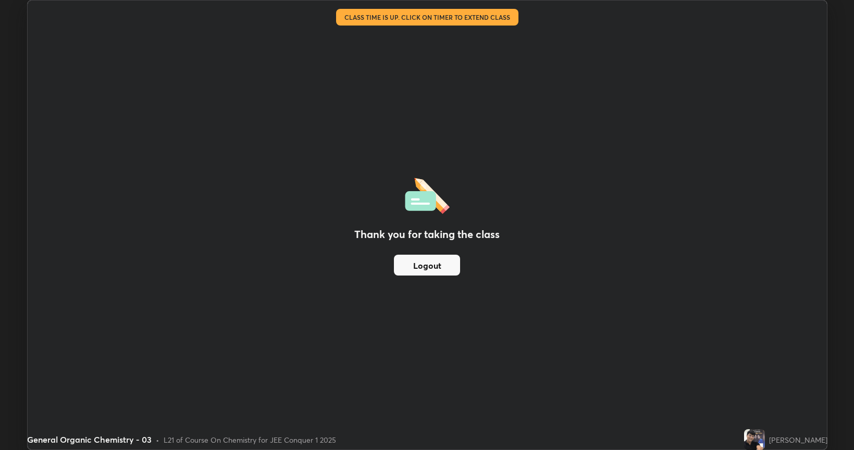
click at [437, 261] on button "Logout" at bounding box center [427, 265] width 66 height 21
